Goal: Task Accomplishment & Management: Use online tool/utility

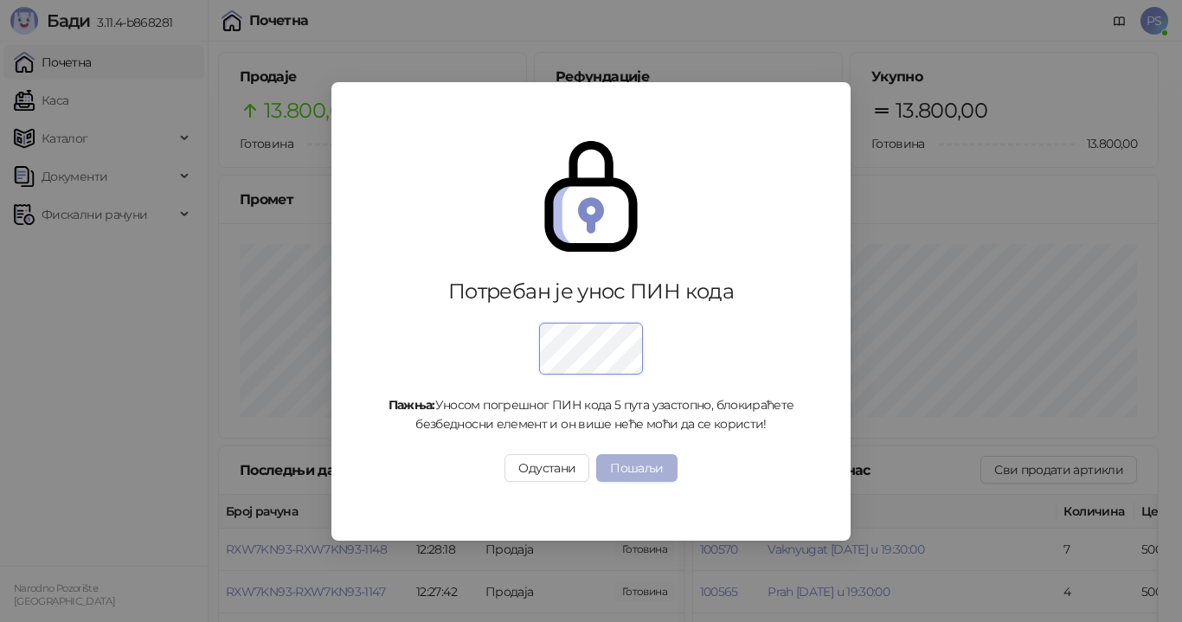
click at [618, 465] on button "Пошаљи" at bounding box center [636, 468] width 80 height 28
click at [660, 466] on button "Пошаљи" at bounding box center [636, 468] width 80 height 28
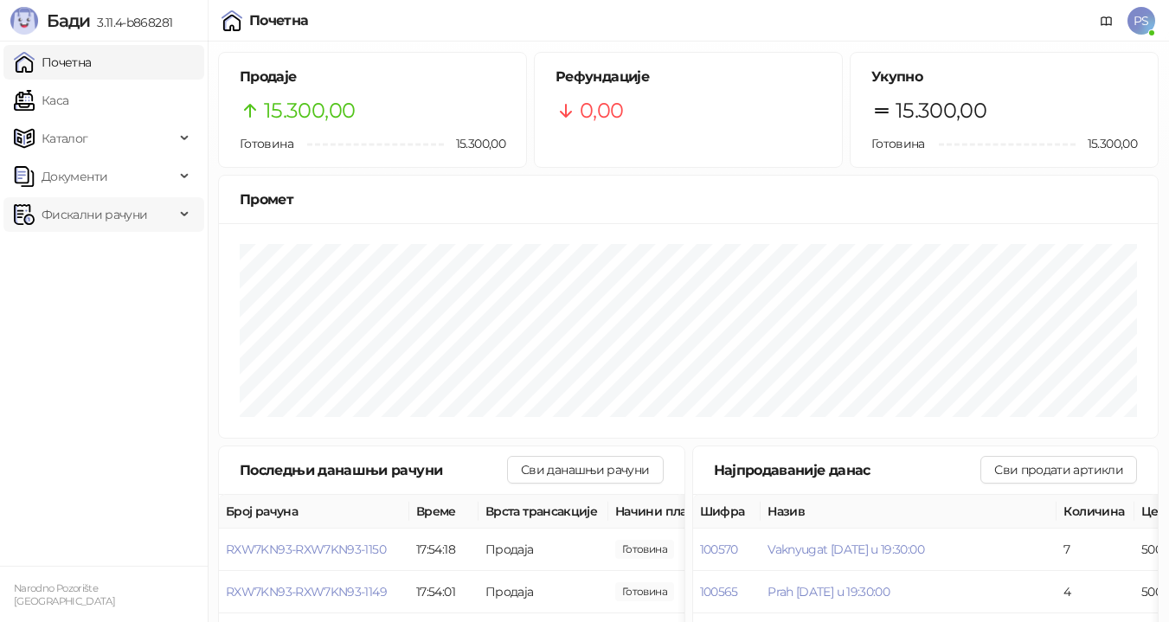
click at [120, 208] on span "Фискални рачуни" at bounding box center [95, 214] width 106 height 35
click at [112, 294] on link "По данима" at bounding box center [67, 290] width 92 height 35
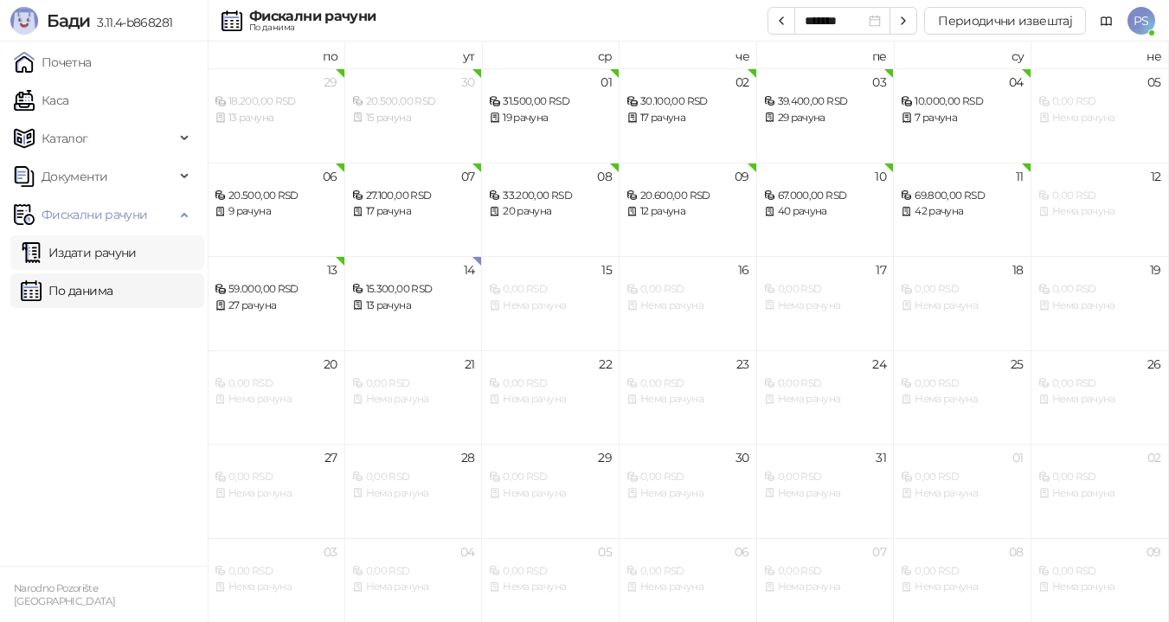
click at [134, 257] on link "Издати рачуни" at bounding box center [79, 252] width 116 height 35
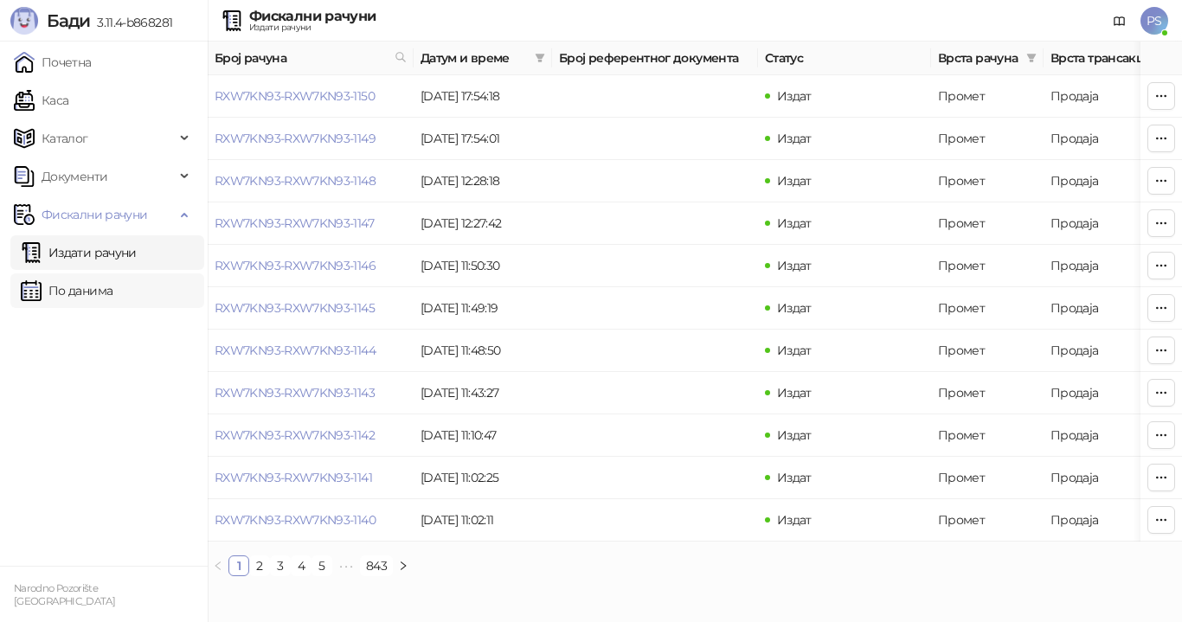
drag, startPoint x: 139, startPoint y: 284, endPoint x: 162, endPoint y: 280, distance: 22.8
click at [112, 285] on link "По данима" at bounding box center [67, 290] width 92 height 35
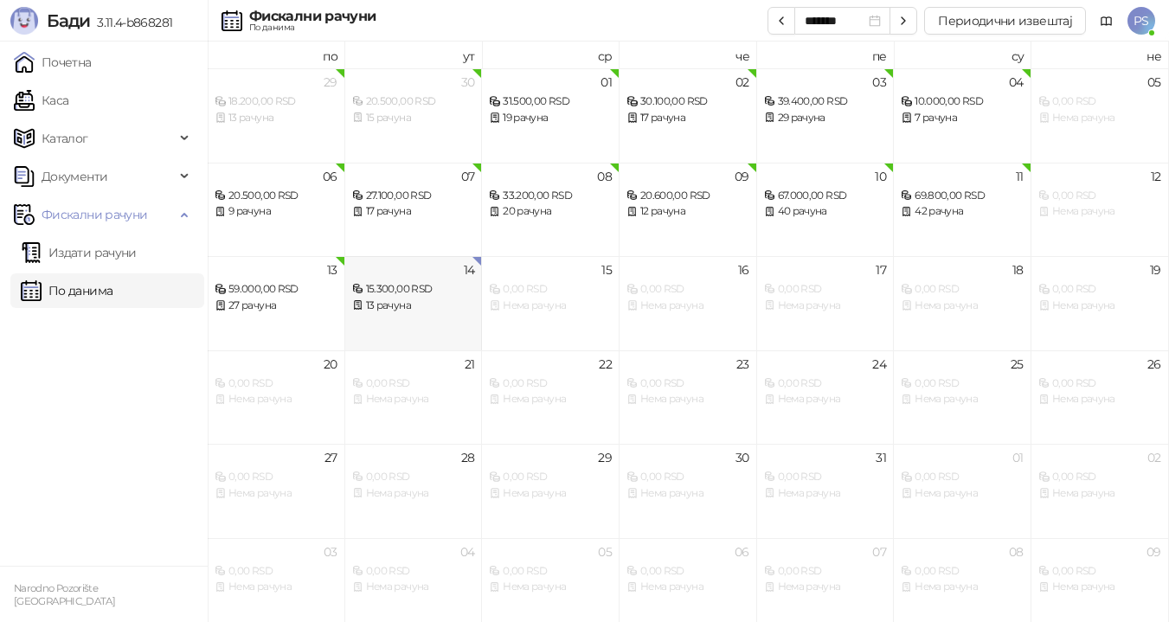
click at [405, 300] on div "13 рачуна" at bounding box center [413, 306] width 123 height 16
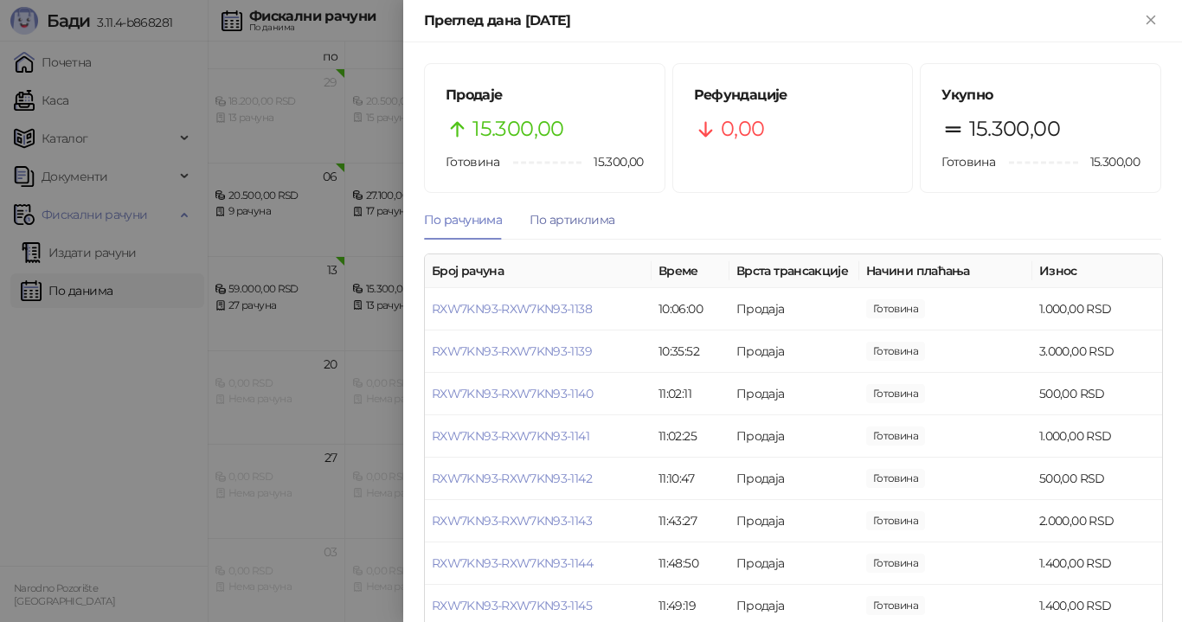
click at [567, 225] on div "По артиклима" at bounding box center [571, 219] width 85 height 19
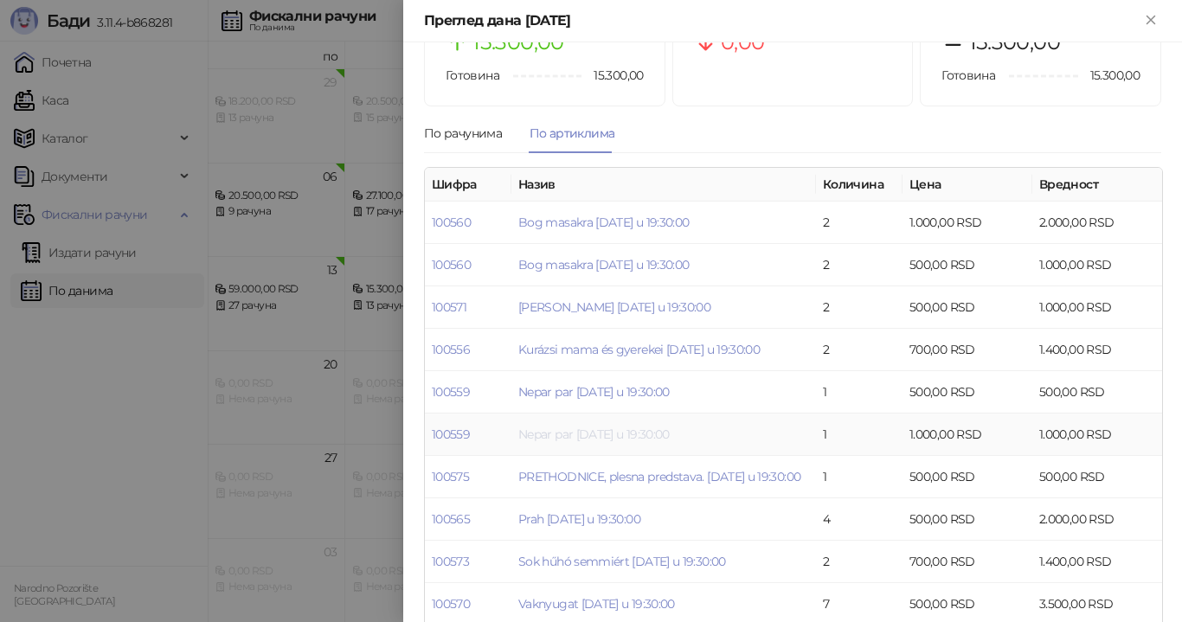
scroll to position [164, 0]
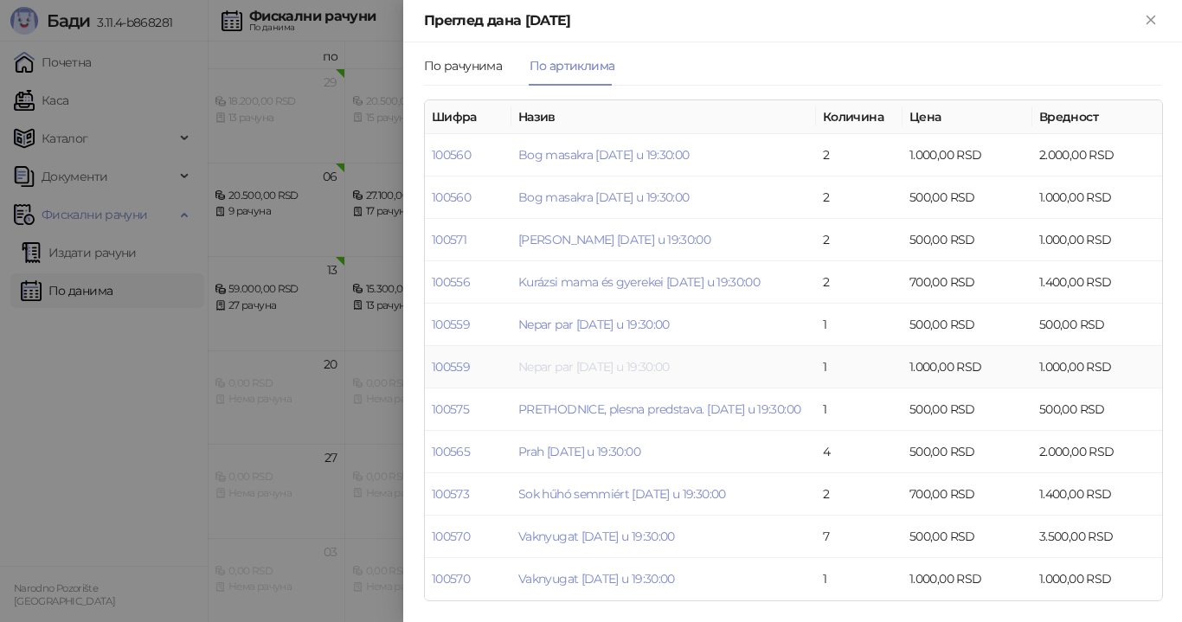
click at [625, 359] on link "Nepar par [DATE] u 19:30:00" at bounding box center [593, 367] width 151 height 16
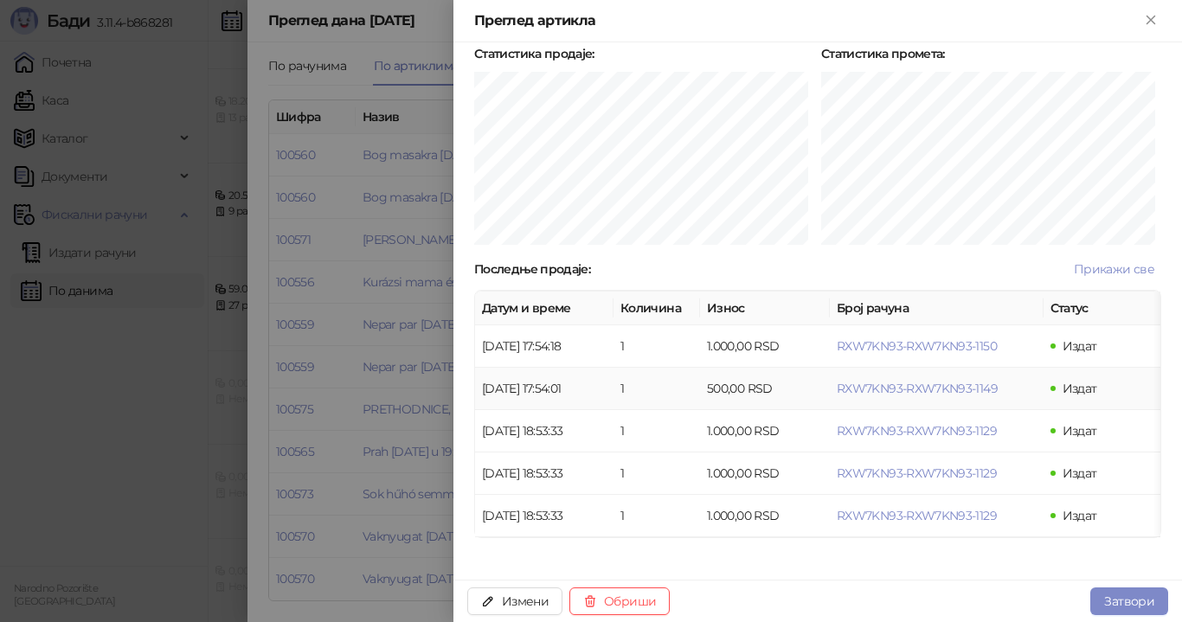
scroll to position [436, 0]
click at [891, 338] on span "RXW7KN93-RXW7KN93-1150" at bounding box center [916, 346] width 160 height 16
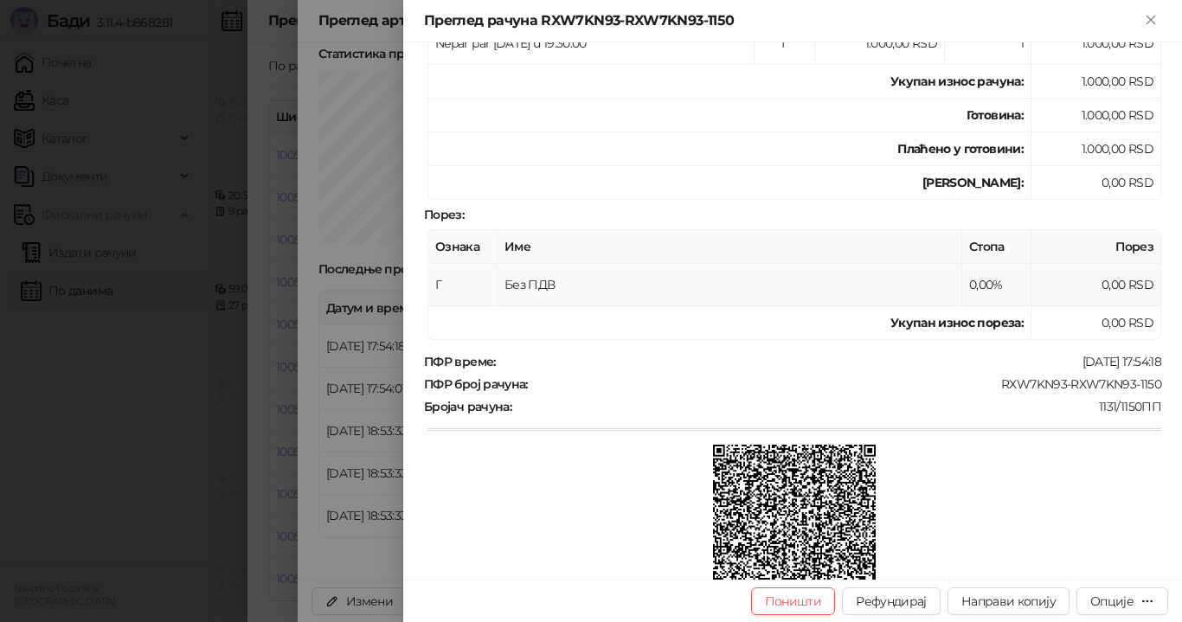
scroll to position [346, 0]
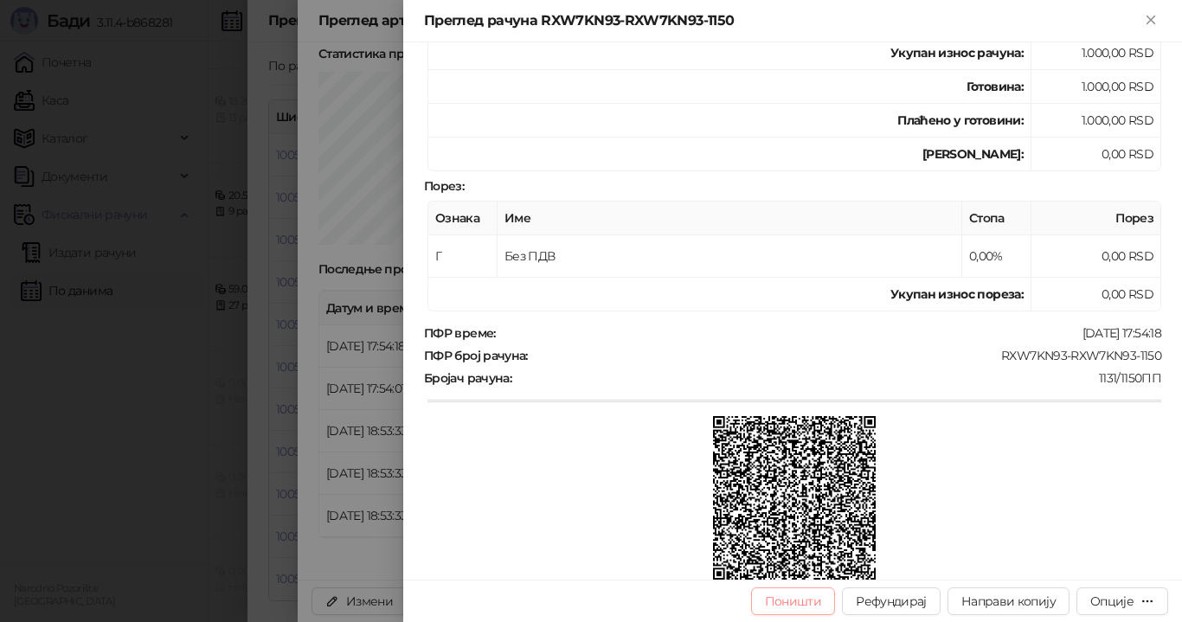
click at [798, 602] on button "Поништи" at bounding box center [793, 601] width 85 height 28
type input "**********"
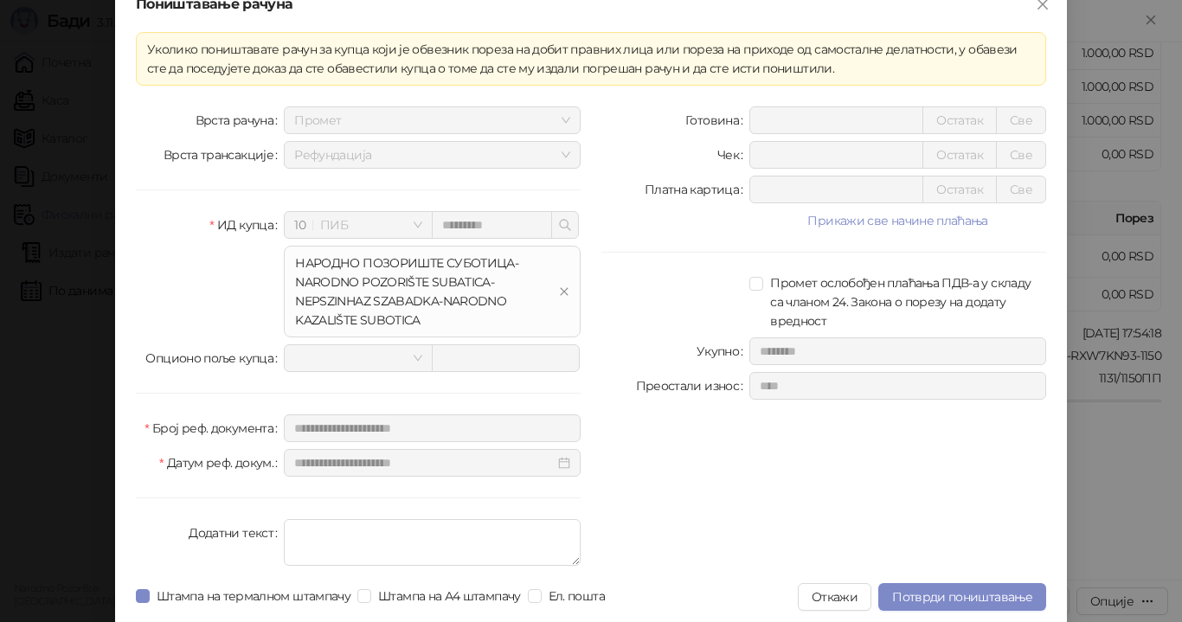
scroll to position [26, 0]
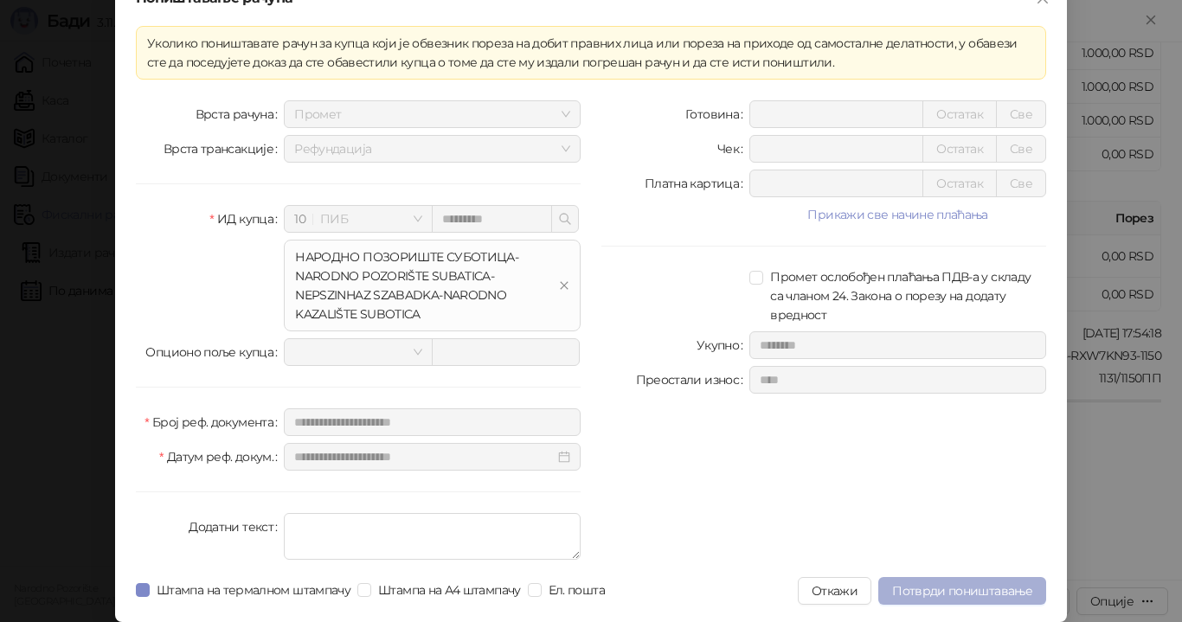
click at [939, 594] on span "Потврди поништавање" at bounding box center [962, 591] width 140 height 16
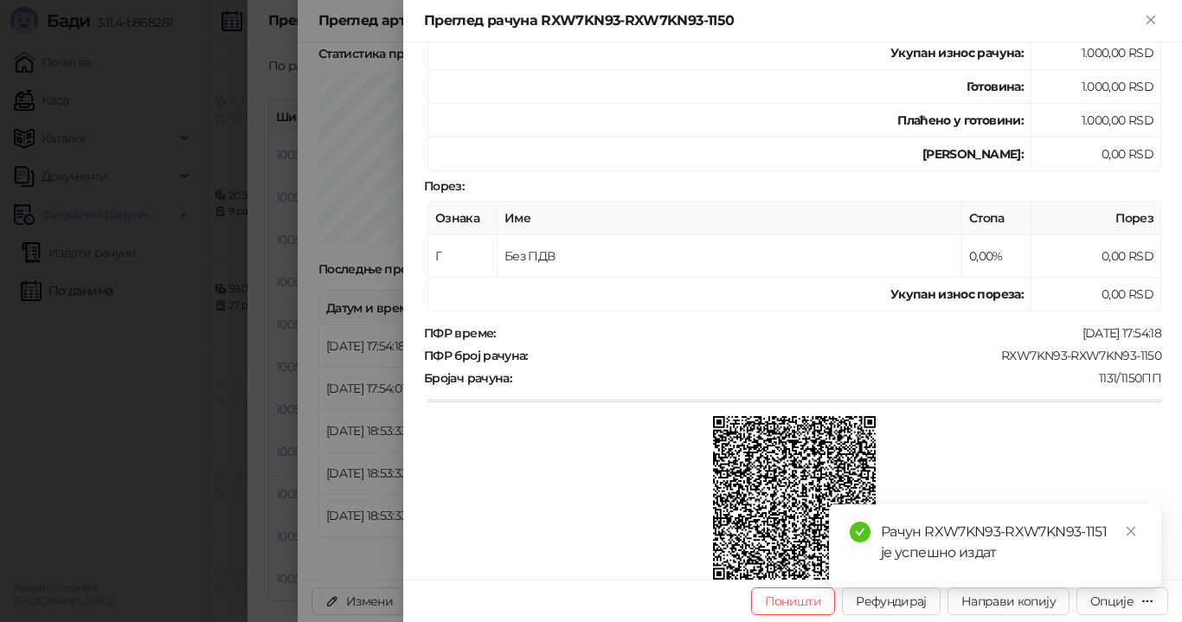
scroll to position [0, 0]
click at [1150, 21] on icon "Close" at bounding box center [1150, 20] width 8 height 8
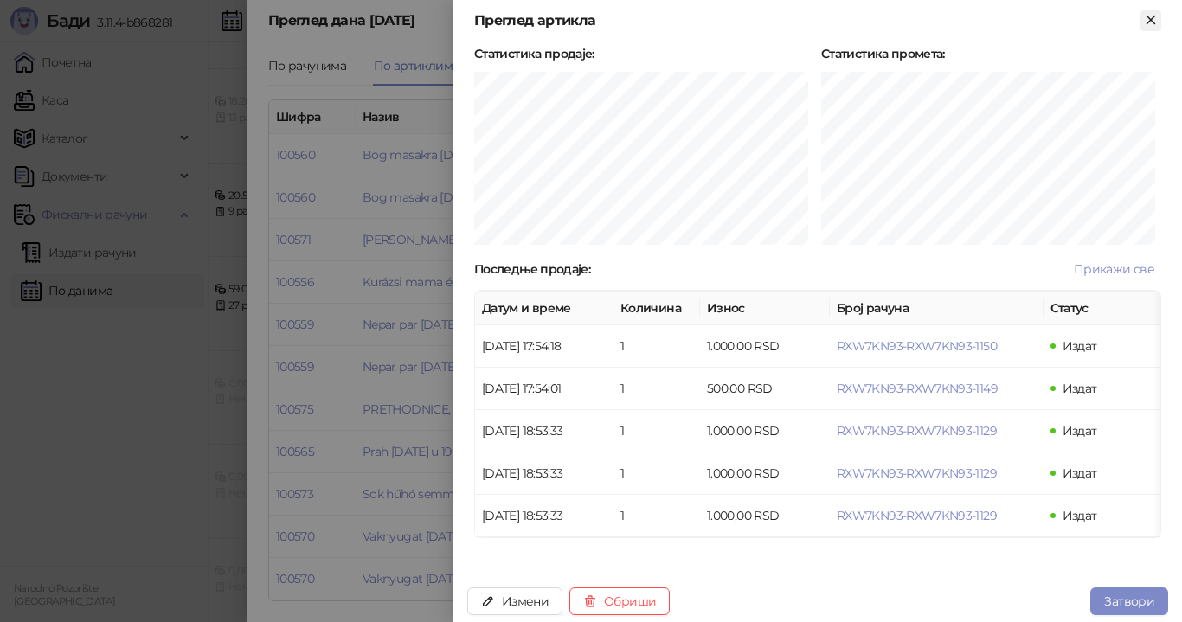
click at [1150, 21] on icon "Close" at bounding box center [1150, 20] width 8 height 8
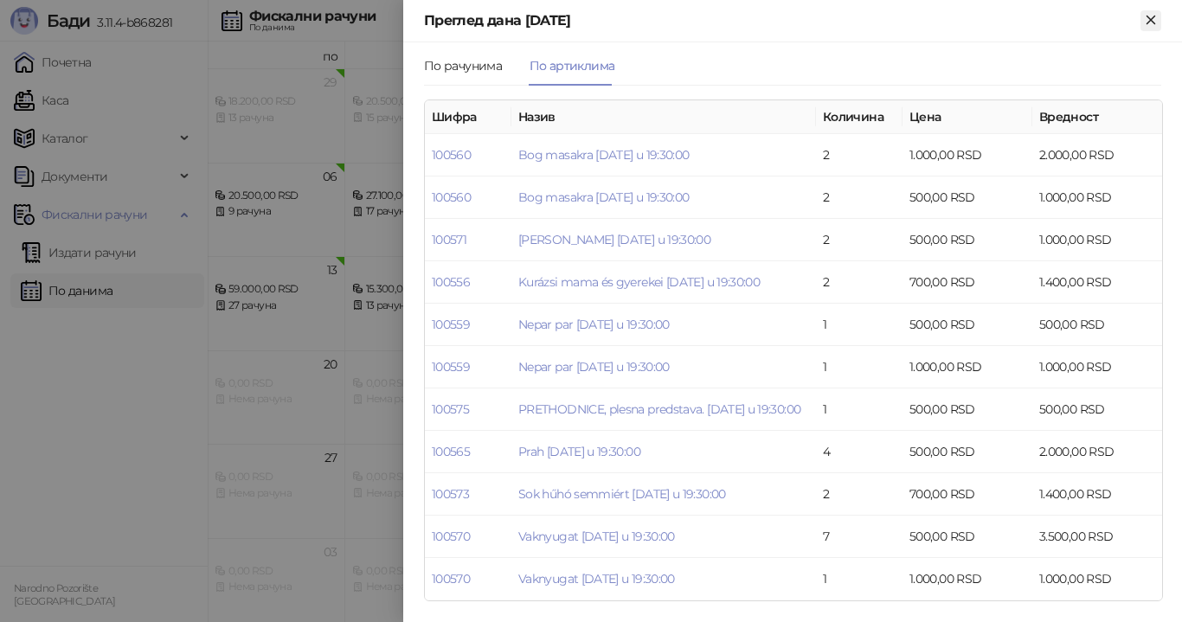
click at [1157, 22] on icon "Close" at bounding box center [1151, 20] width 16 height 16
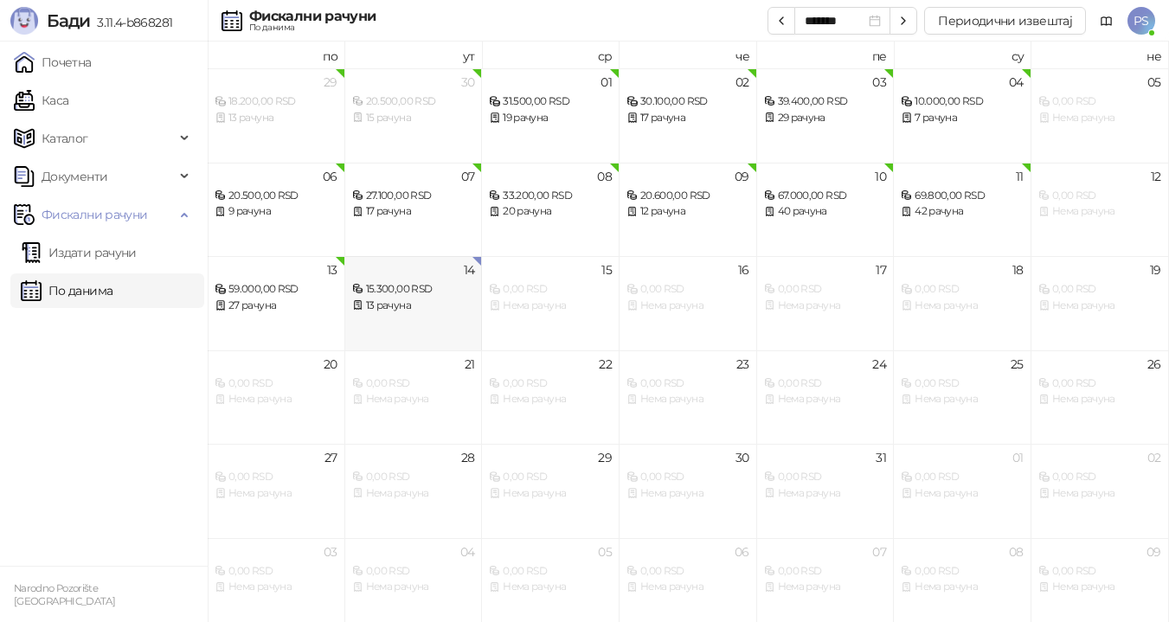
click at [415, 286] on div "15.300,00 RSD" at bounding box center [413, 289] width 123 height 16
click at [440, 292] on div "15.300,00 RSD" at bounding box center [413, 289] width 123 height 16
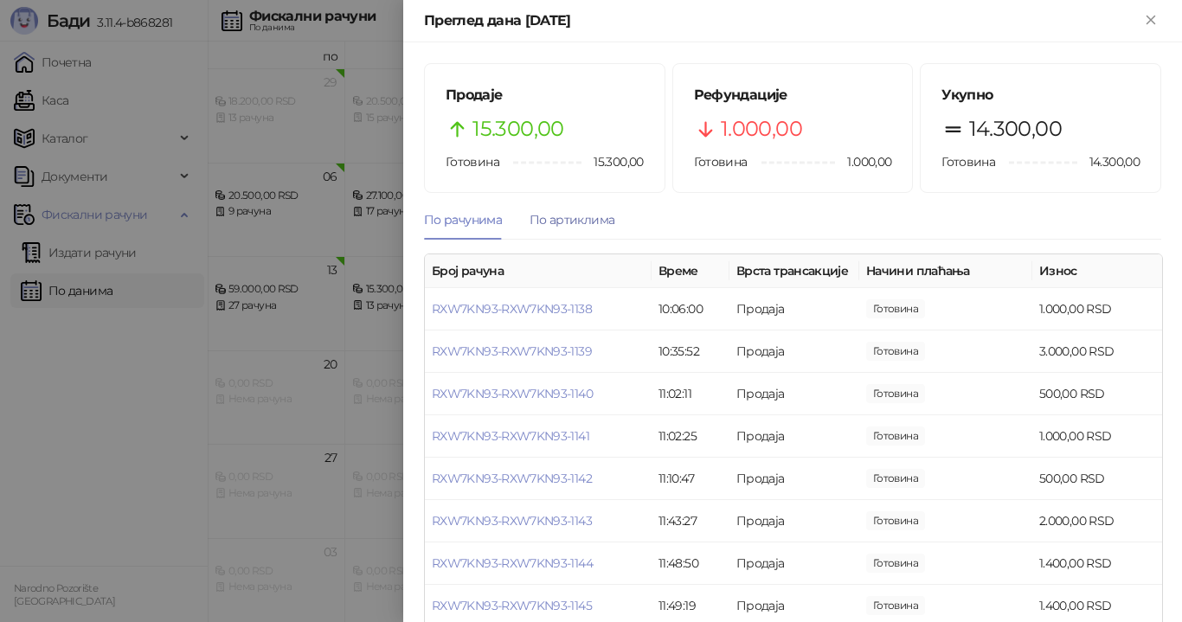
click at [581, 227] on div "По артиклима" at bounding box center [571, 219] width 85 height 19
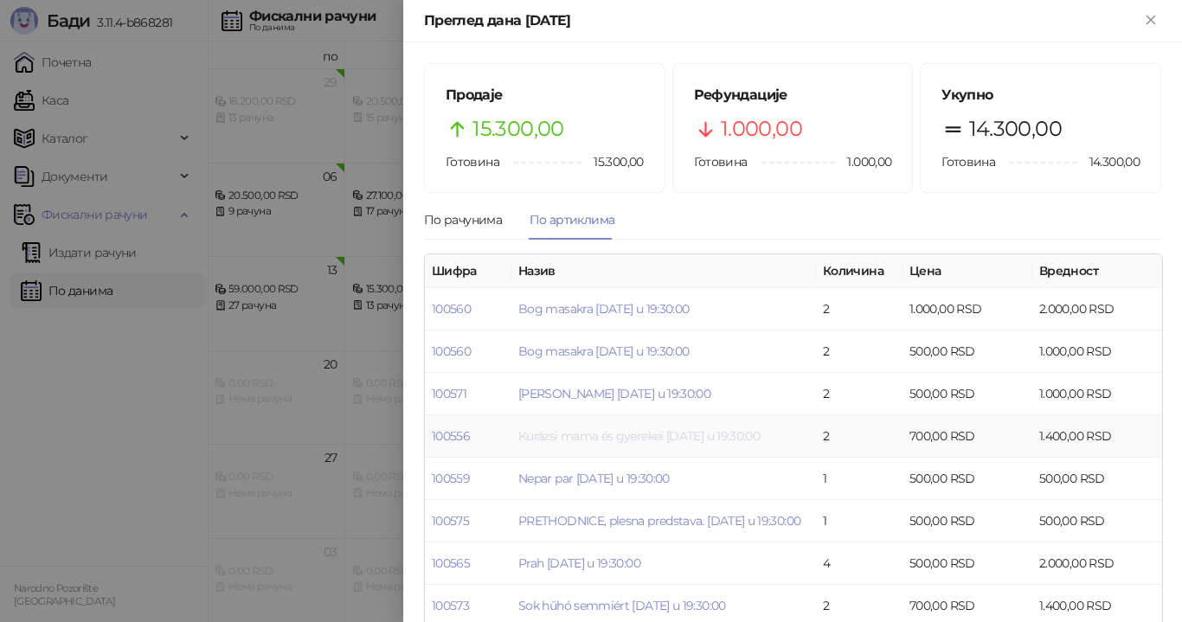
scroll to position [87, 0]
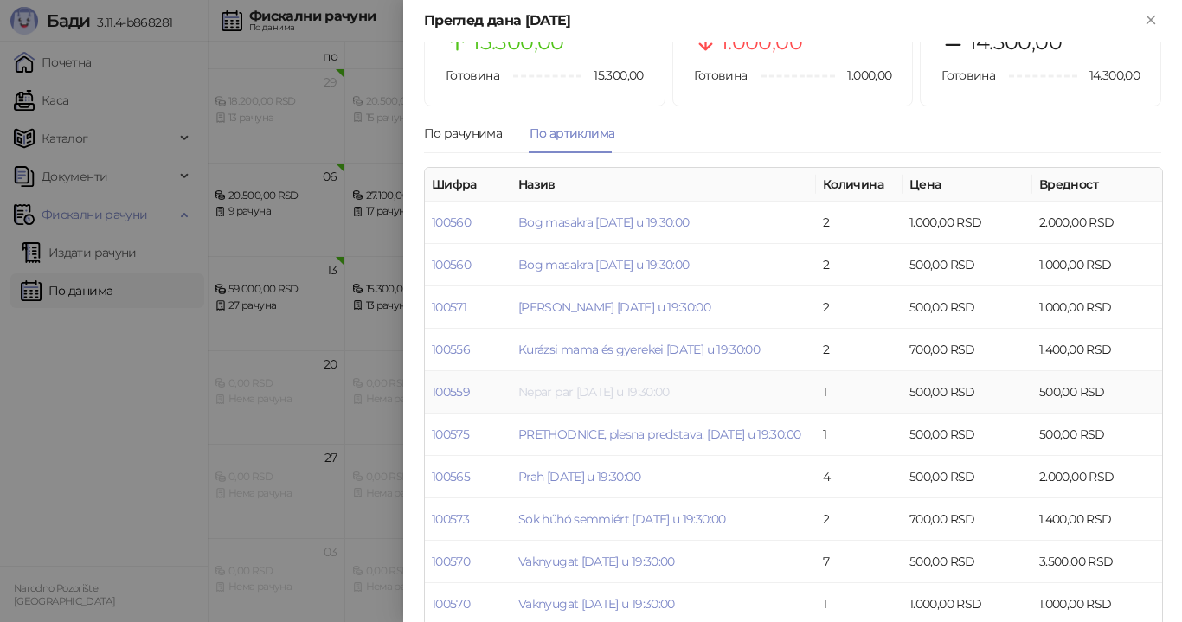
click at [656, 384] on link "Nepar par [DATE] u 19:30:00" at bounding box center [593, 392] width 151 height 16
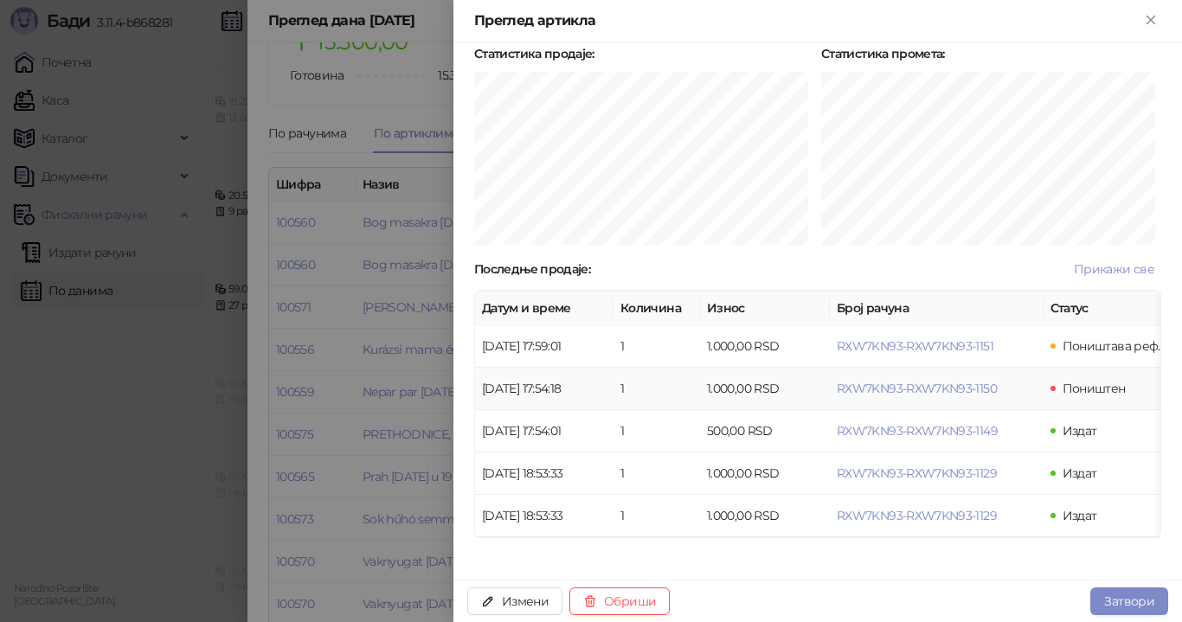
scroll to position [346, 0]
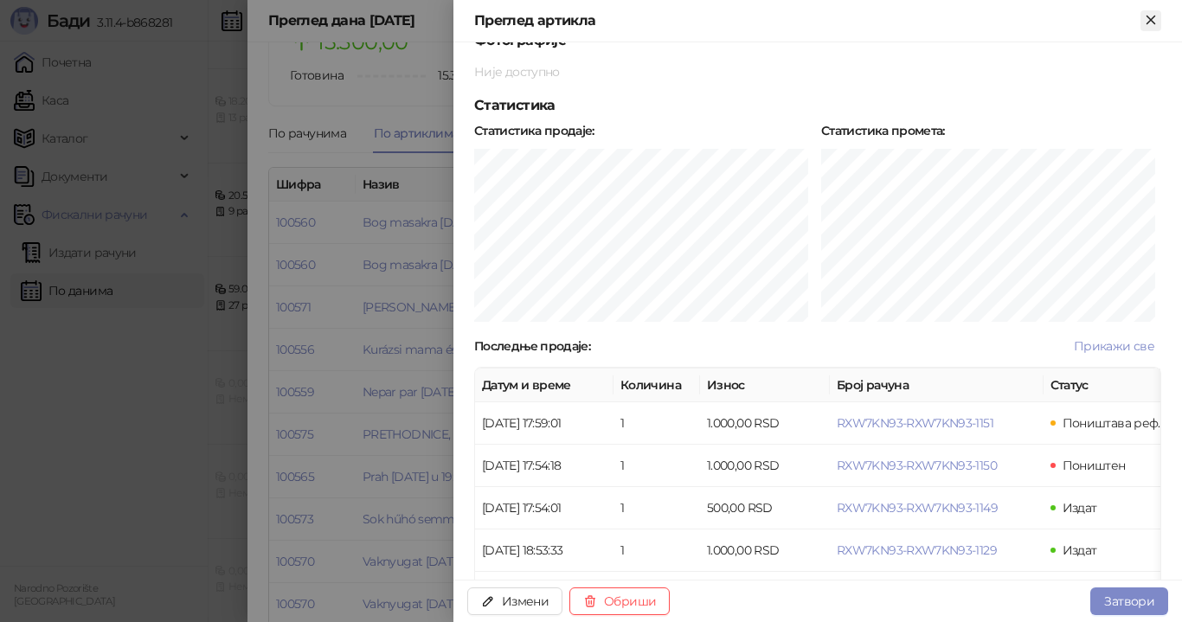
click at [1149, 16] on icon "Close" at bounding box center [1151, 20] width 16 height 16
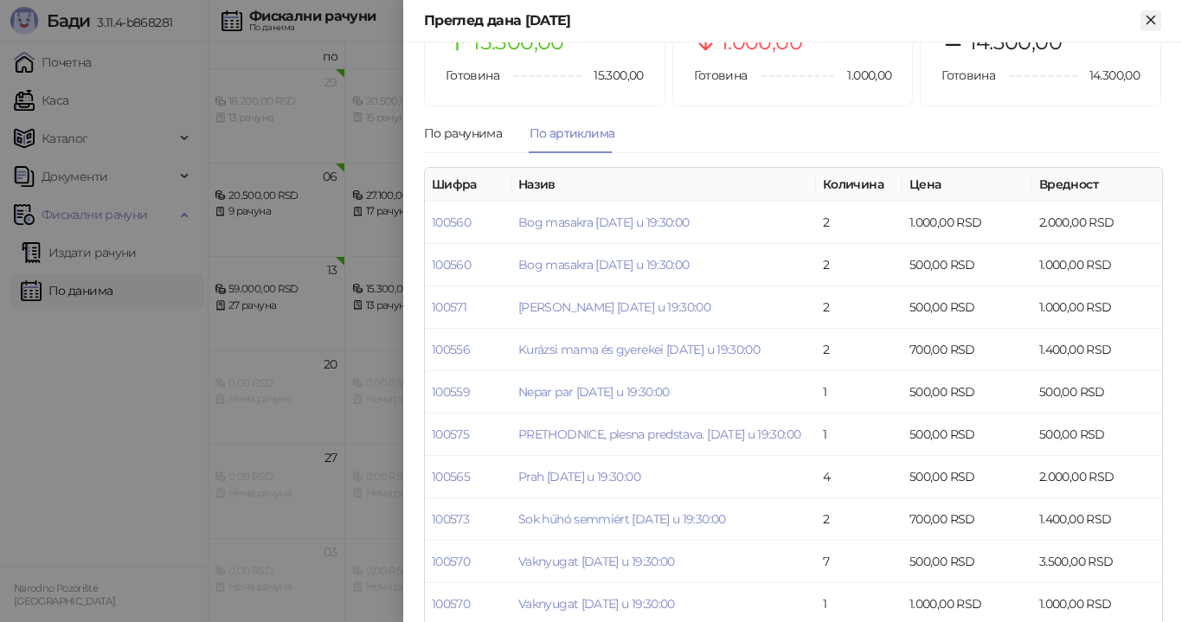
click at [1150, 16] on icon "Close" at bounding box center [1151, 20] width 16 height 16
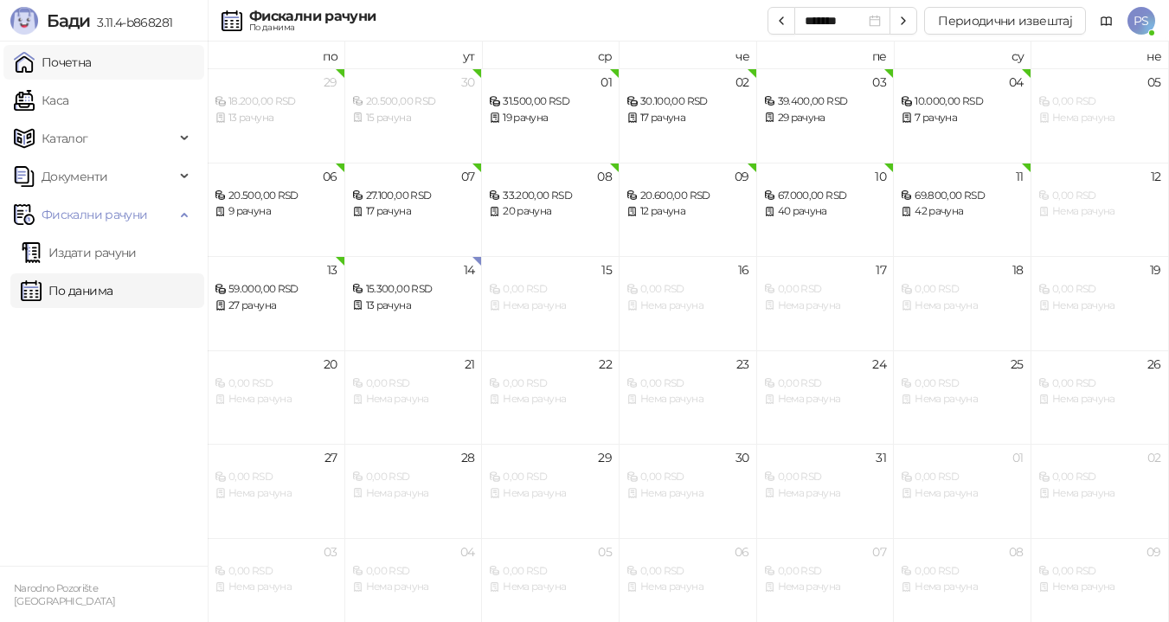
click at [88, 61] on link "Почетна" at bounding box center [53, 62] width 78 height 35
